Goal: Task Accomplishment & Management: Use online tool/utility

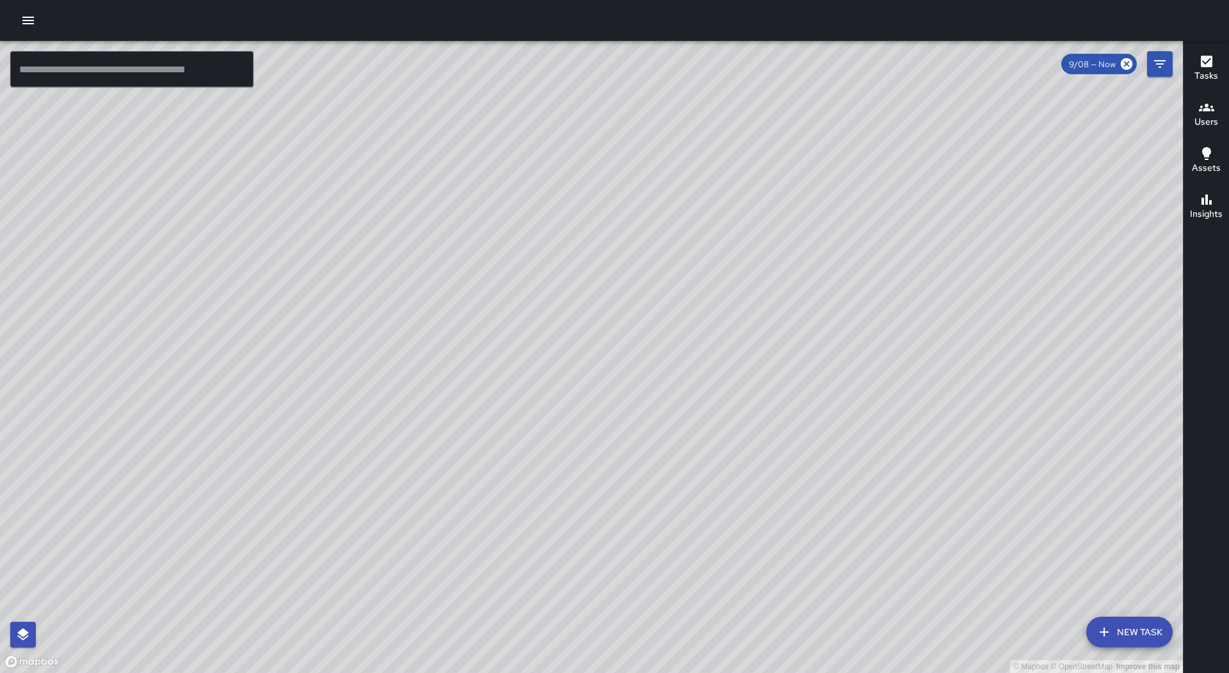
click at [31, 19] on icon "button" at bounding box center [27, 20] width 15 height 15
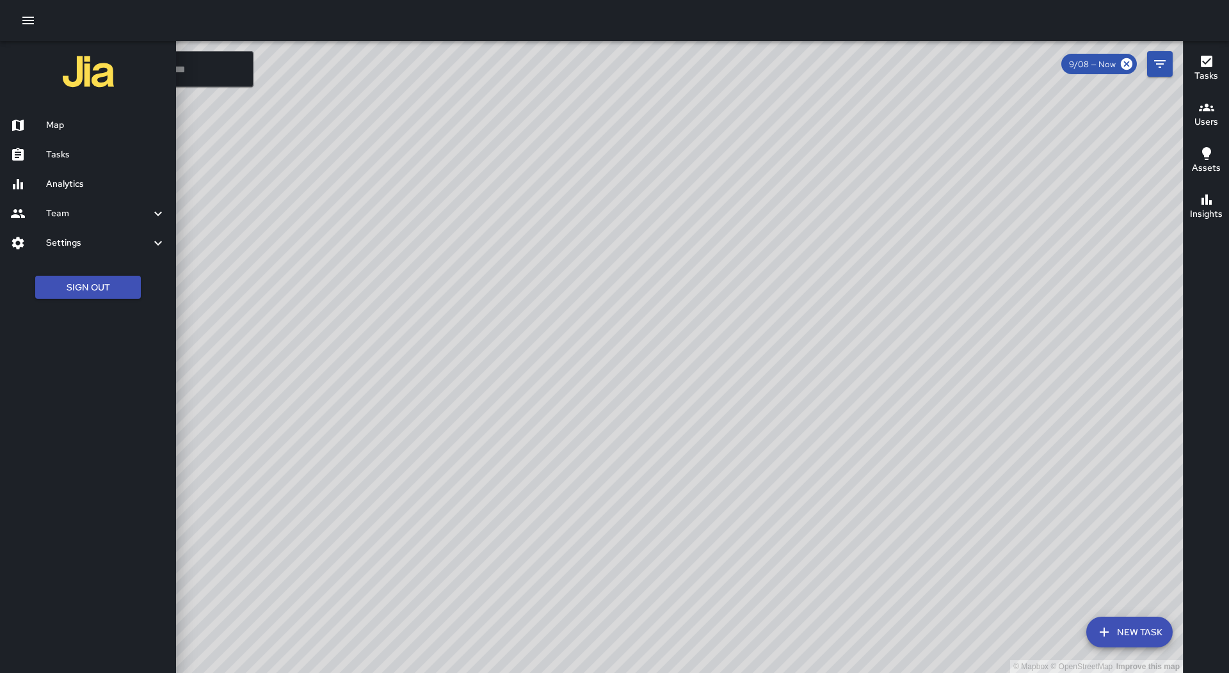
click at [94, 161] on h6 "Tasks" at bounding box center [106, 155] width 120 height 14
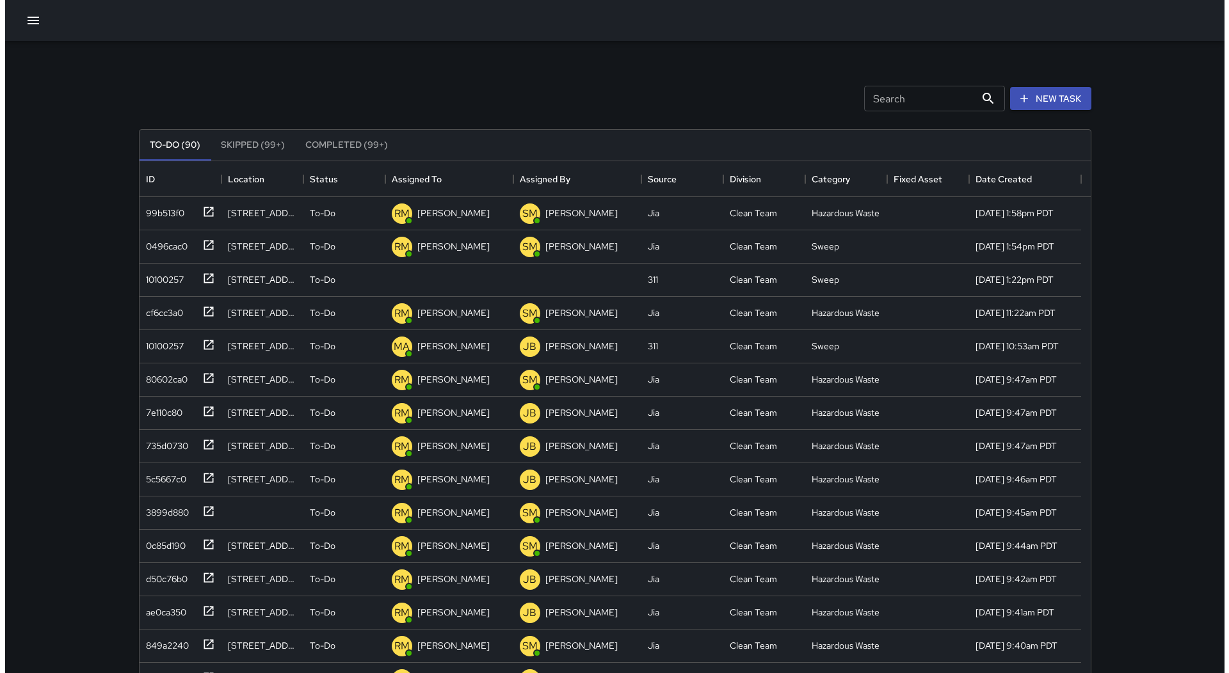
scroll to position [532, 941]
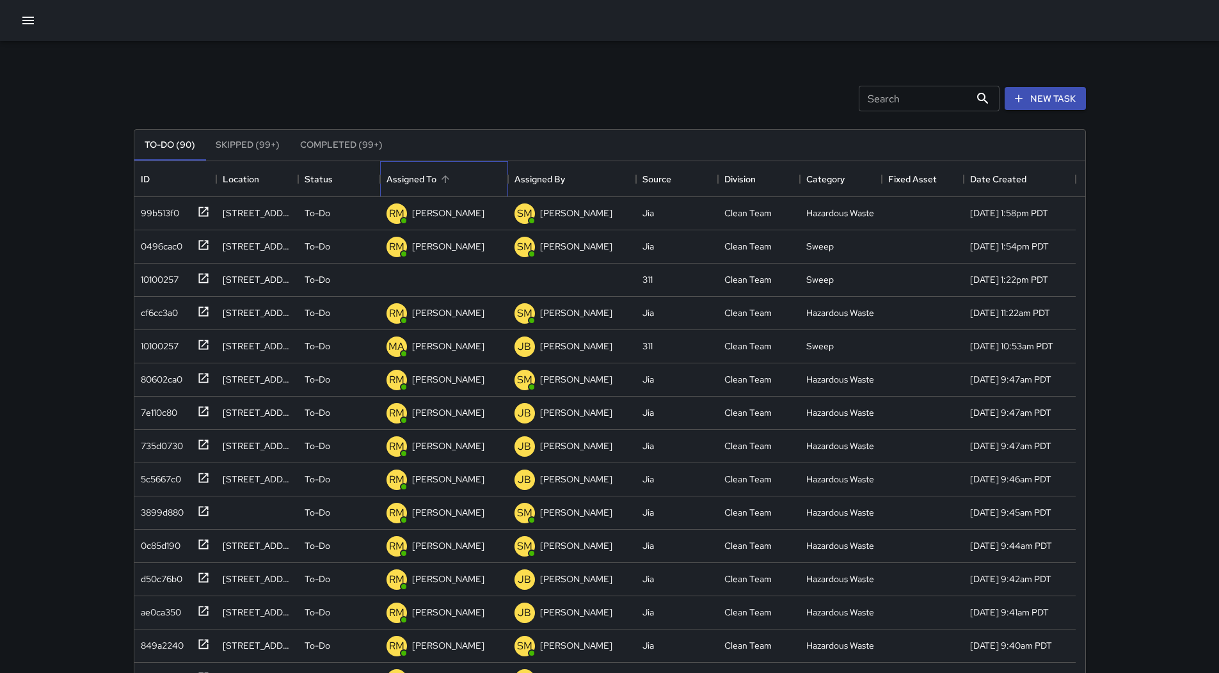
click at [454, 174] on div "Assigned To" at bounding box center [445, 179] width 18 height 18
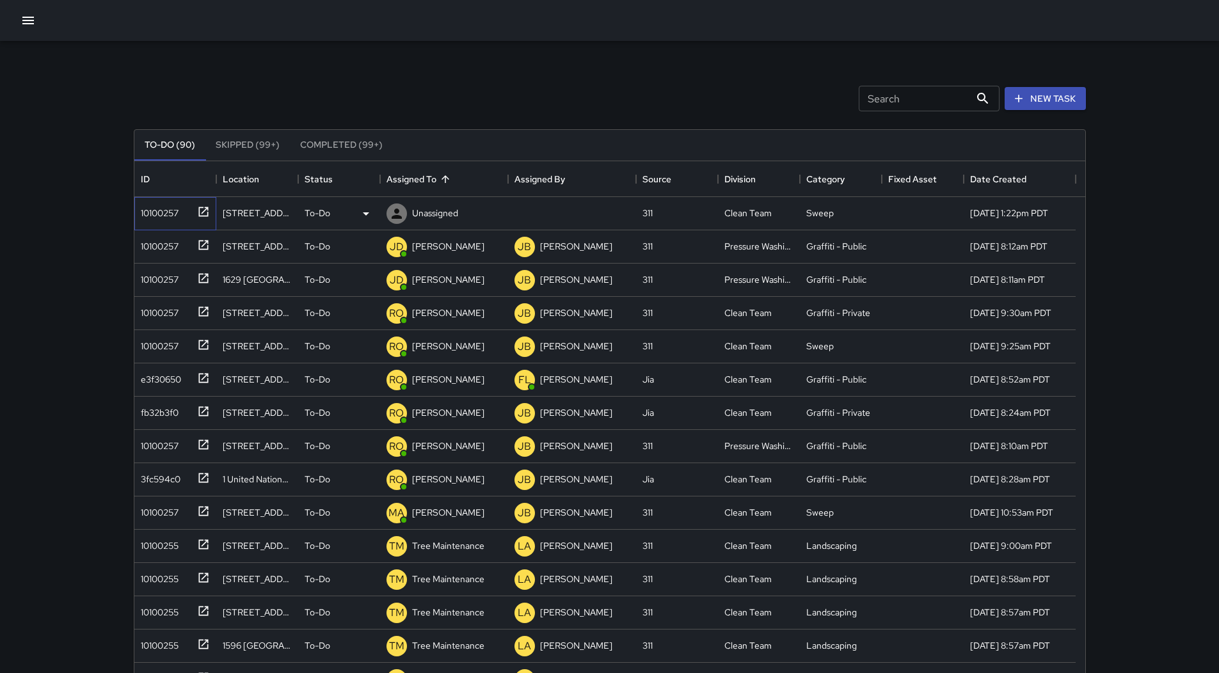
click at [175, 216] on div "10100257" at bounding box center [157, 211] width 43 height 18
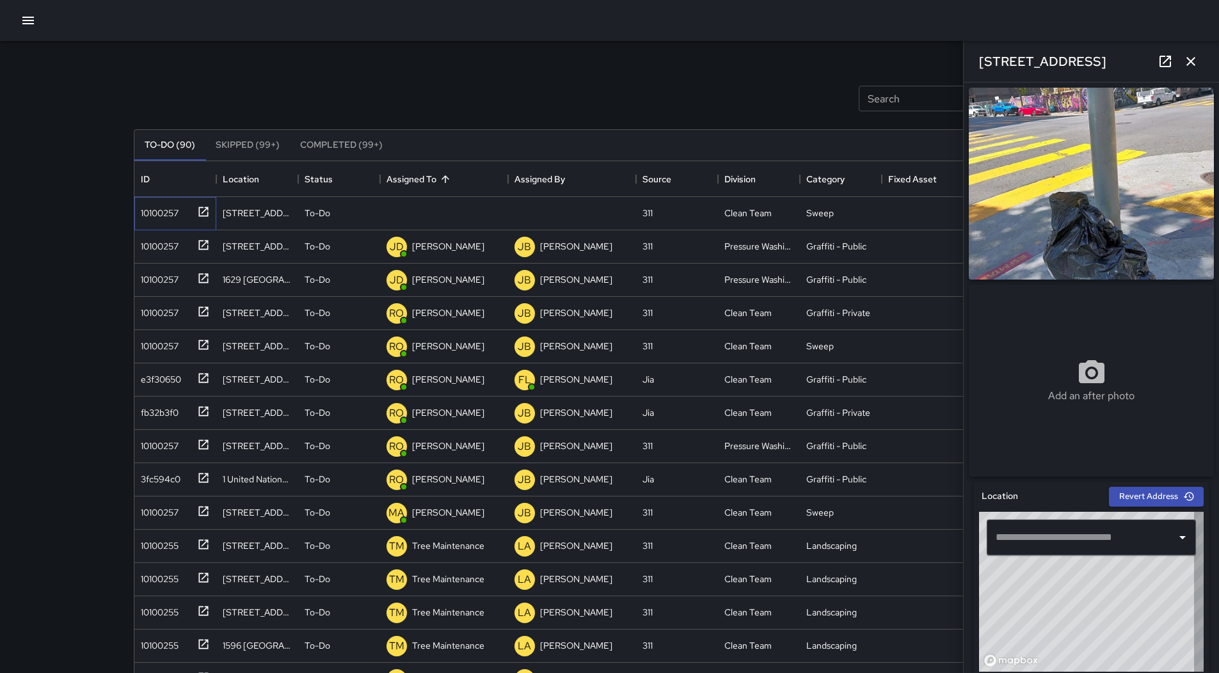
type input "**********"
click at [340, 218] on div "To-Do" at bounding box center [339, 213] width 69 height 15
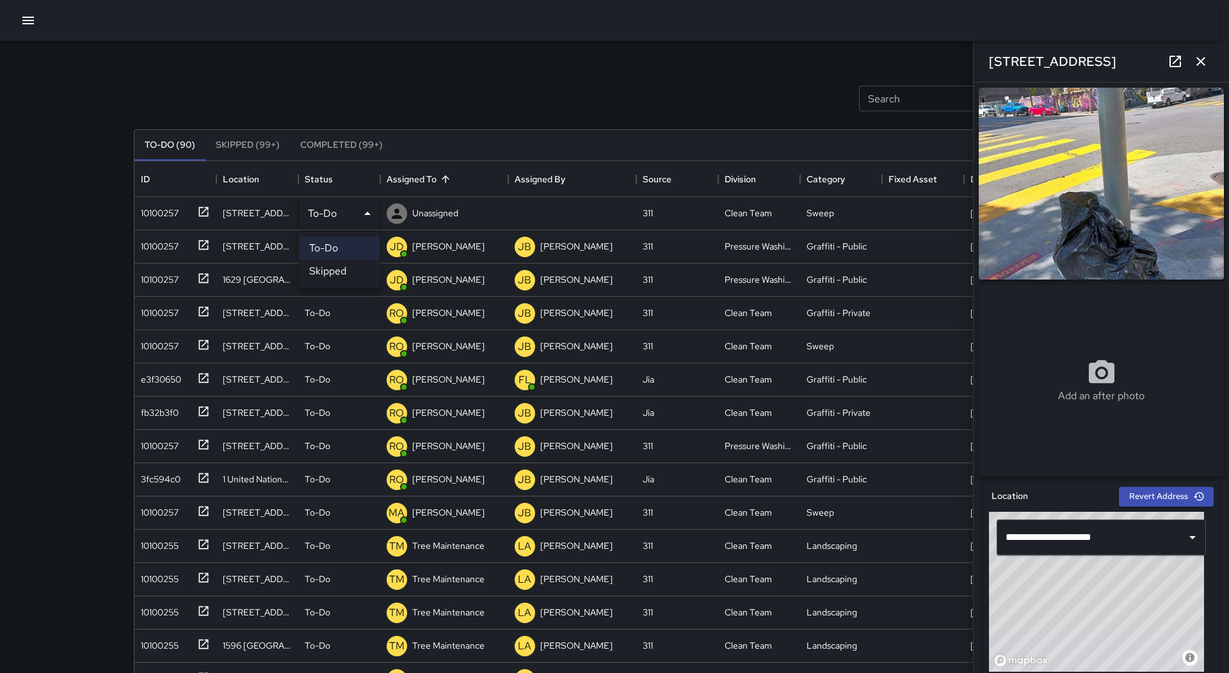
click at [344, 276] on li "Skipped" at bounding box center [339, 271] width 81 height 23
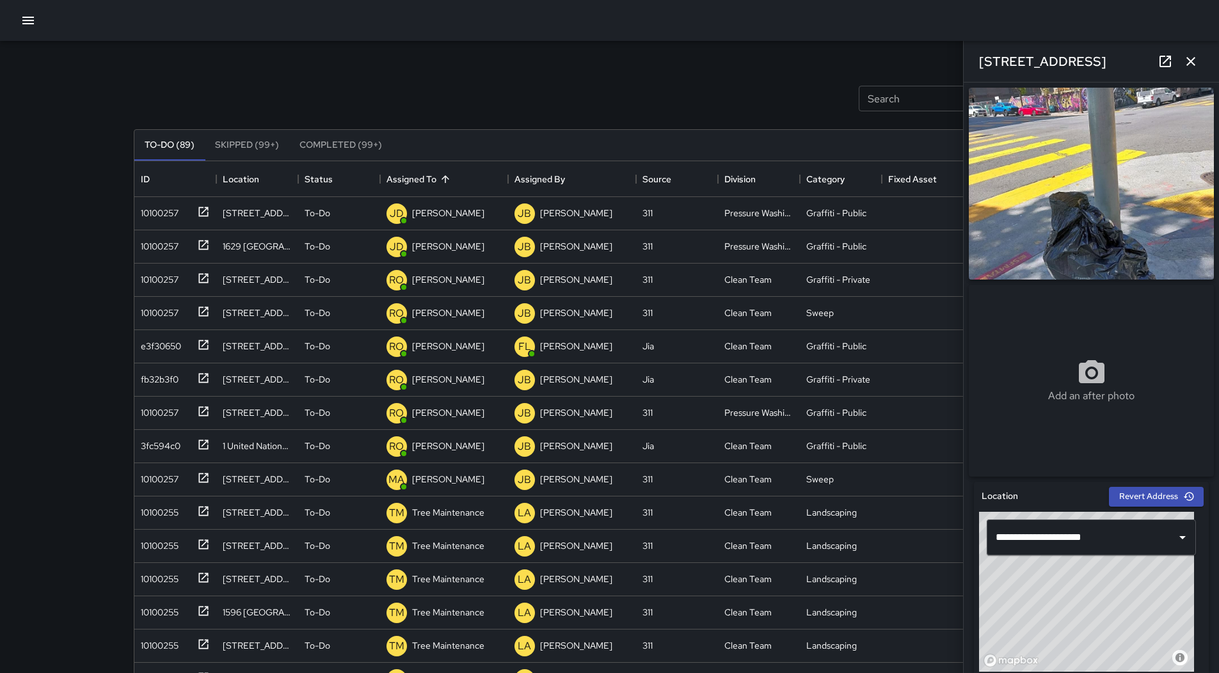
click at [43, 14] on div at bounding box center [609, 20] width 1219 height 41
drag, startPoint x: 28, startPoint y: 22, endPoint x: 24, endPoint y: 32, distance: 10.6
click at [27, 25] on icon "button" at bounding box center [27, 20] width 15 height 15
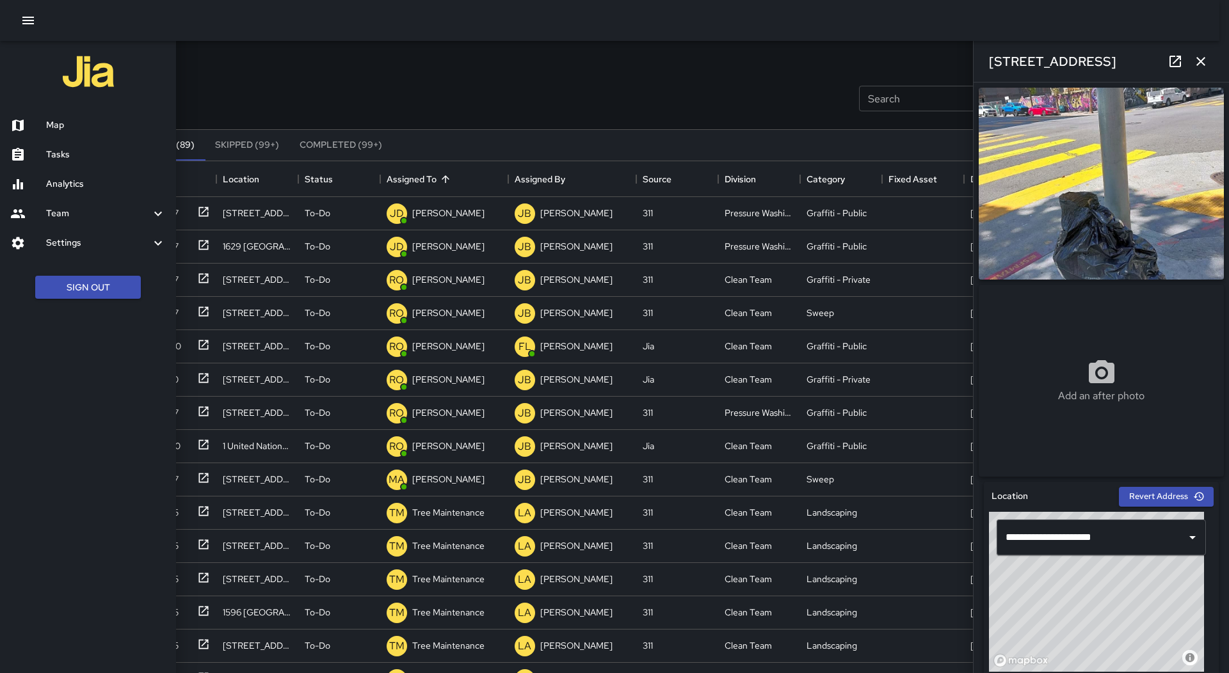
click at [70, 125] on h6 "Map" at bounding box center [106, 125] width 120 height 14
